Goal: Transaction & Acquisition: Purchase product/service

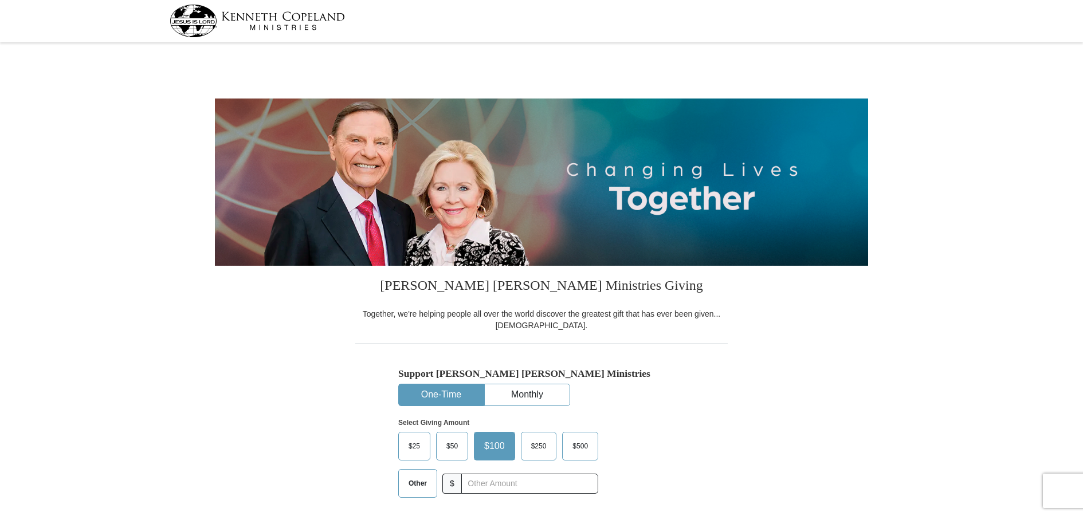
select select "GA"
click at [408, 447] on span "$25" at bounding box center [414, 446] width 23 height 17
click at [0, 0] on input "$25" at bounding box center [0, 0] width 0 height 0
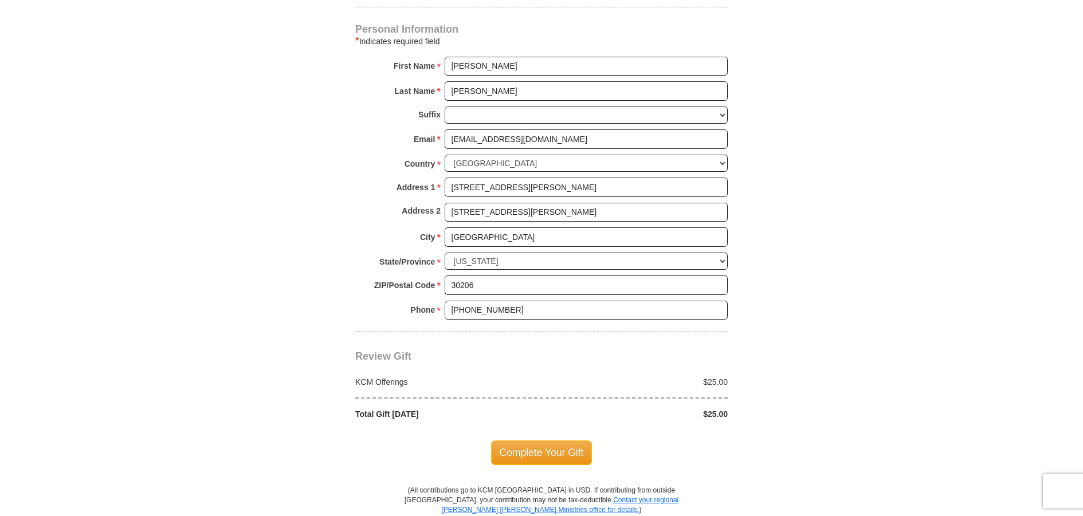
scroll to position [798, 0]
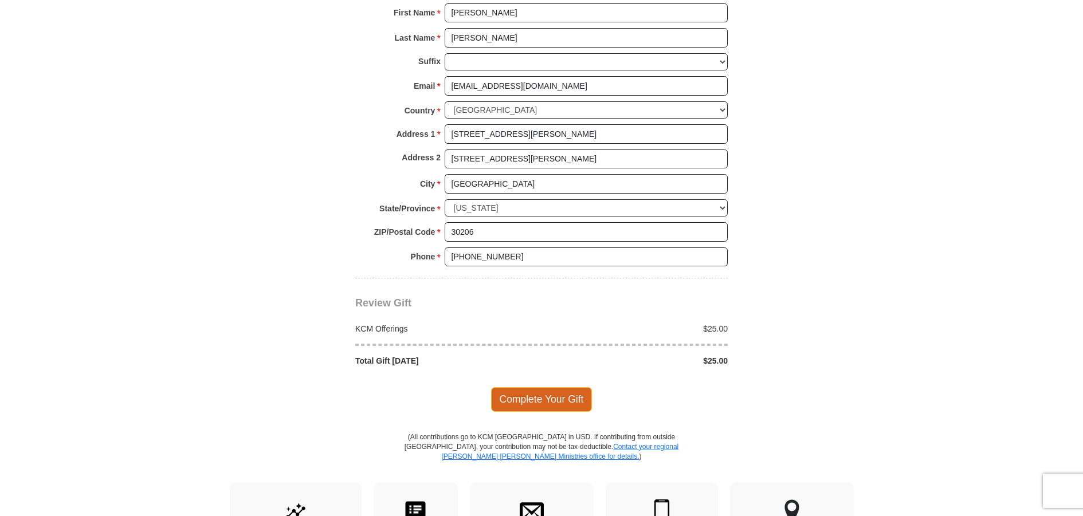
click at [534, 387] on span "Complete Your Gift" at bounding box center [541, 399] width 101 height 24
